Goal: Find specific page/section: Find specific page/section

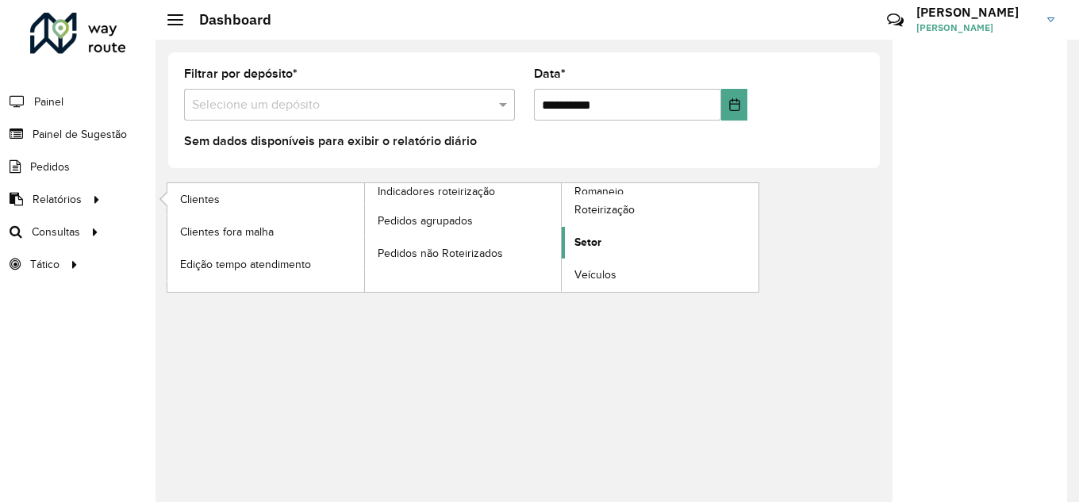
click at [590, 240] on span "Setor" at bounding box center [588, 242] width 27 height 17
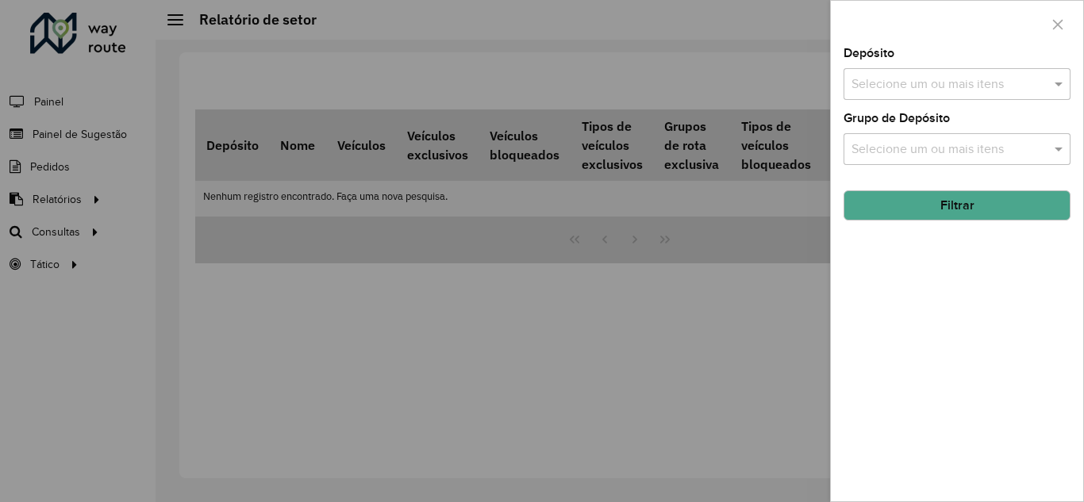
click at [988, 80] on input "text" at bounding box center [949, 84] width 203 height 19
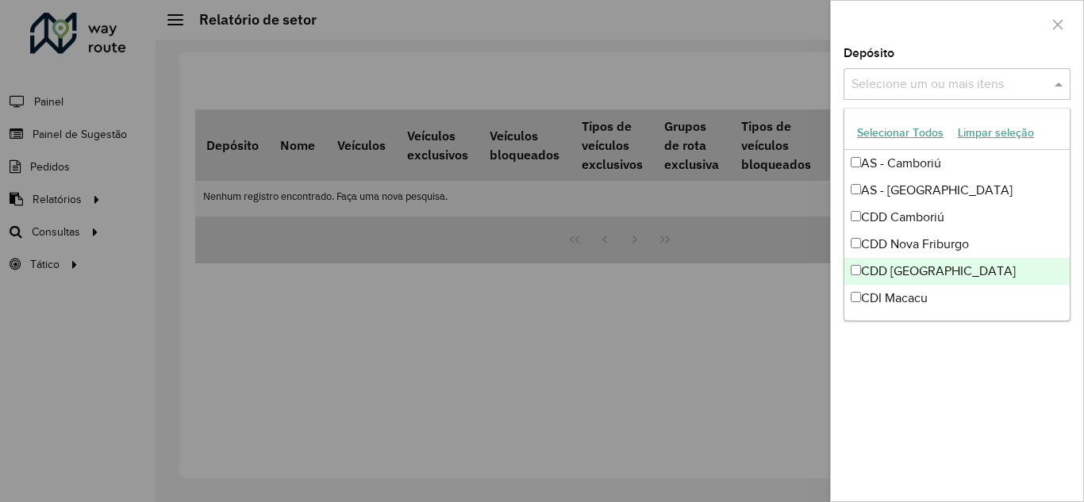
click at [899, 263] on div "CDD [GEOGRAPHIC_DATA]" at bounding box center [957, 271] width 225 height 27
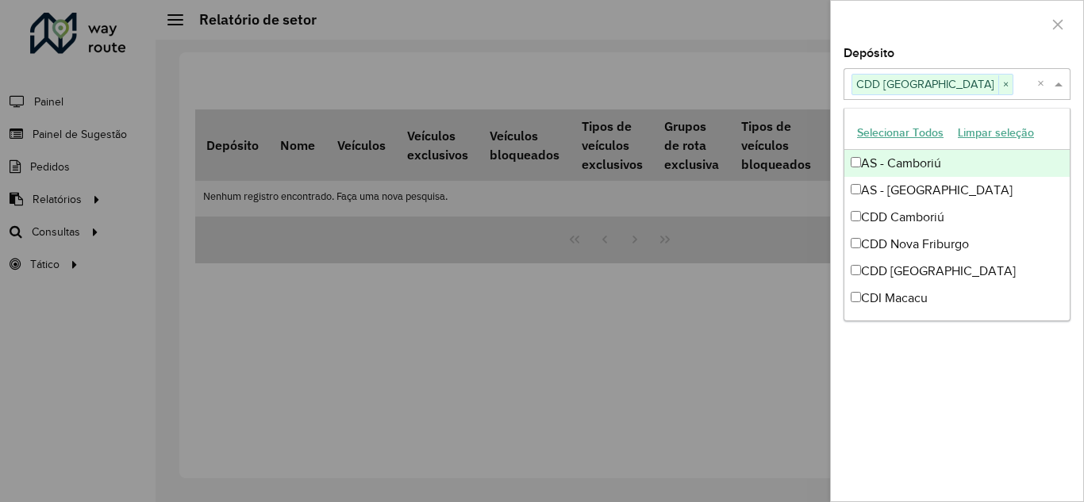
click at [997, 55] on div "Depósito Selecione um ou mais itens CDD Rondonópolis × ×" at bounding box center [957, 74] width 227 height 52
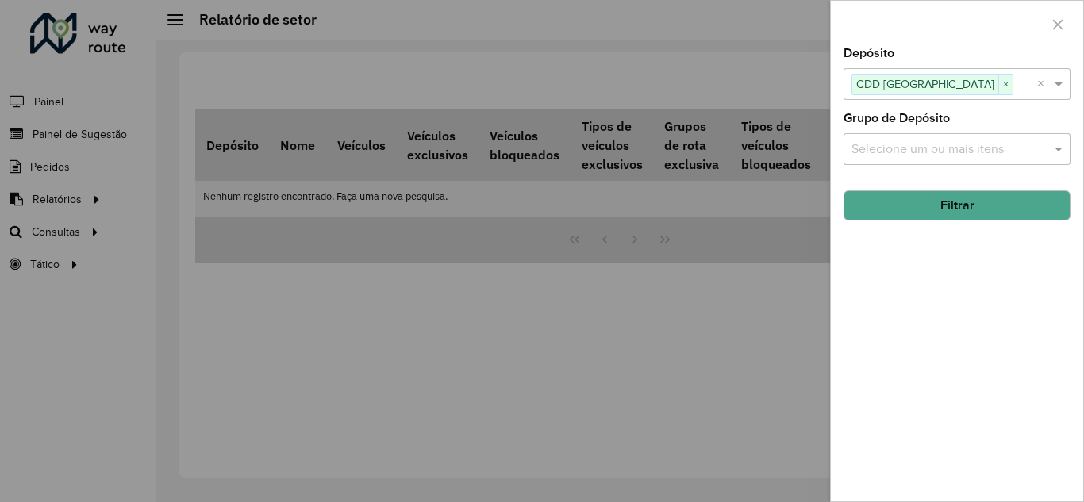
click at [953, 194] on button "Filtrar" at bounding box center [957, 205] width 227 height 30
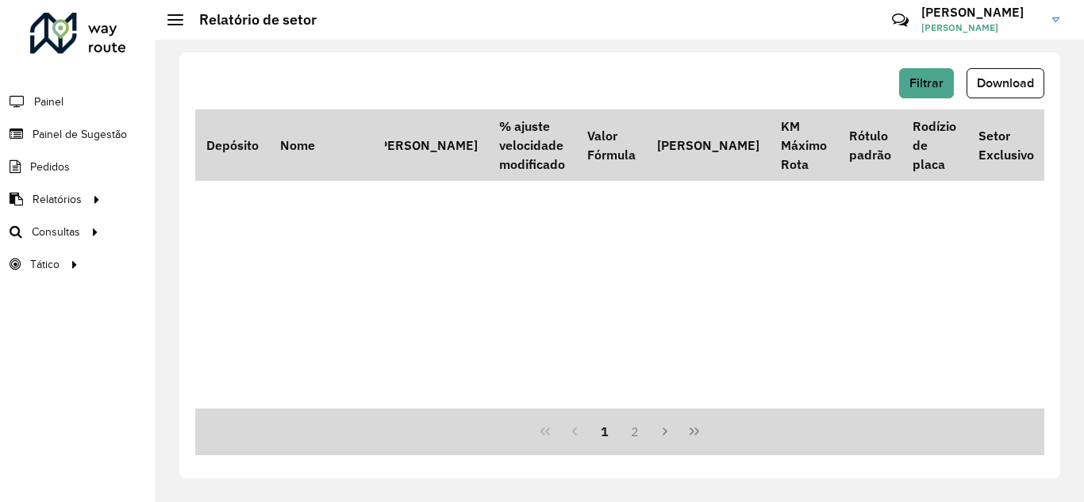
scroll to position [8547, 870]
click at [642, 431] on button "2" at bounding box center [635, 432] width 30 height 30
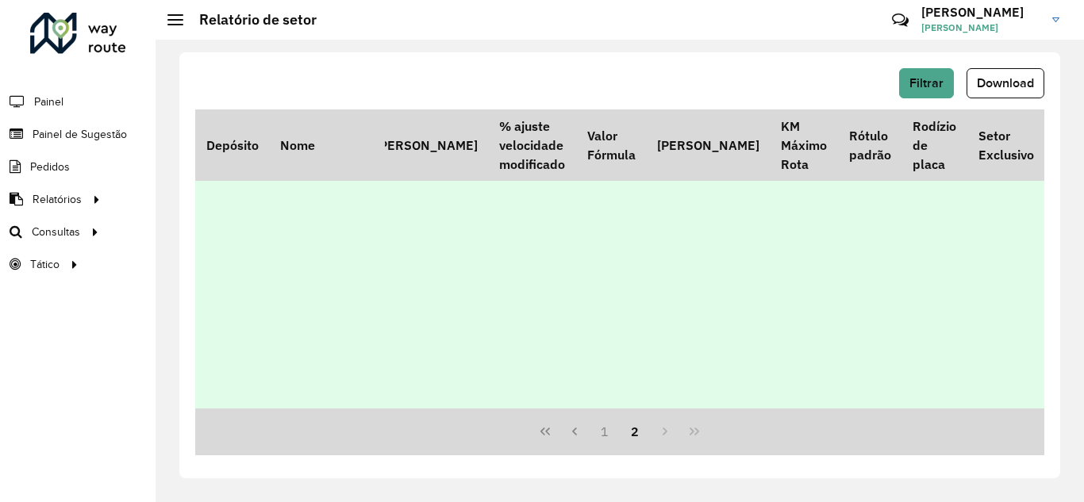
scroll to position [4524, 870]
